Goal: Navigation & Orientation: Find specific page/section

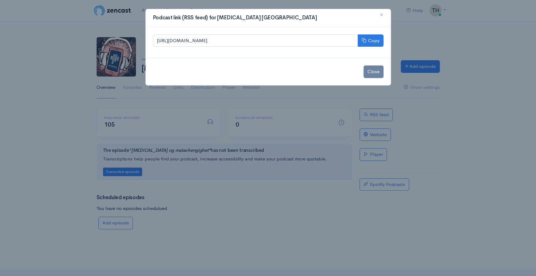
click at [379, 14] on button "×" at bounding box center [381, 14] width 18 height 17
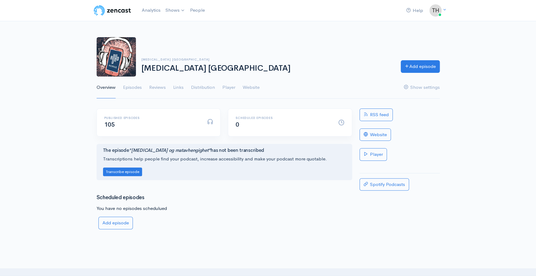
click at [115, 8] on img at bounding box center [112, 10] width 39 height 12
